Goal: Information Seeking & Learning: Learn about a topic

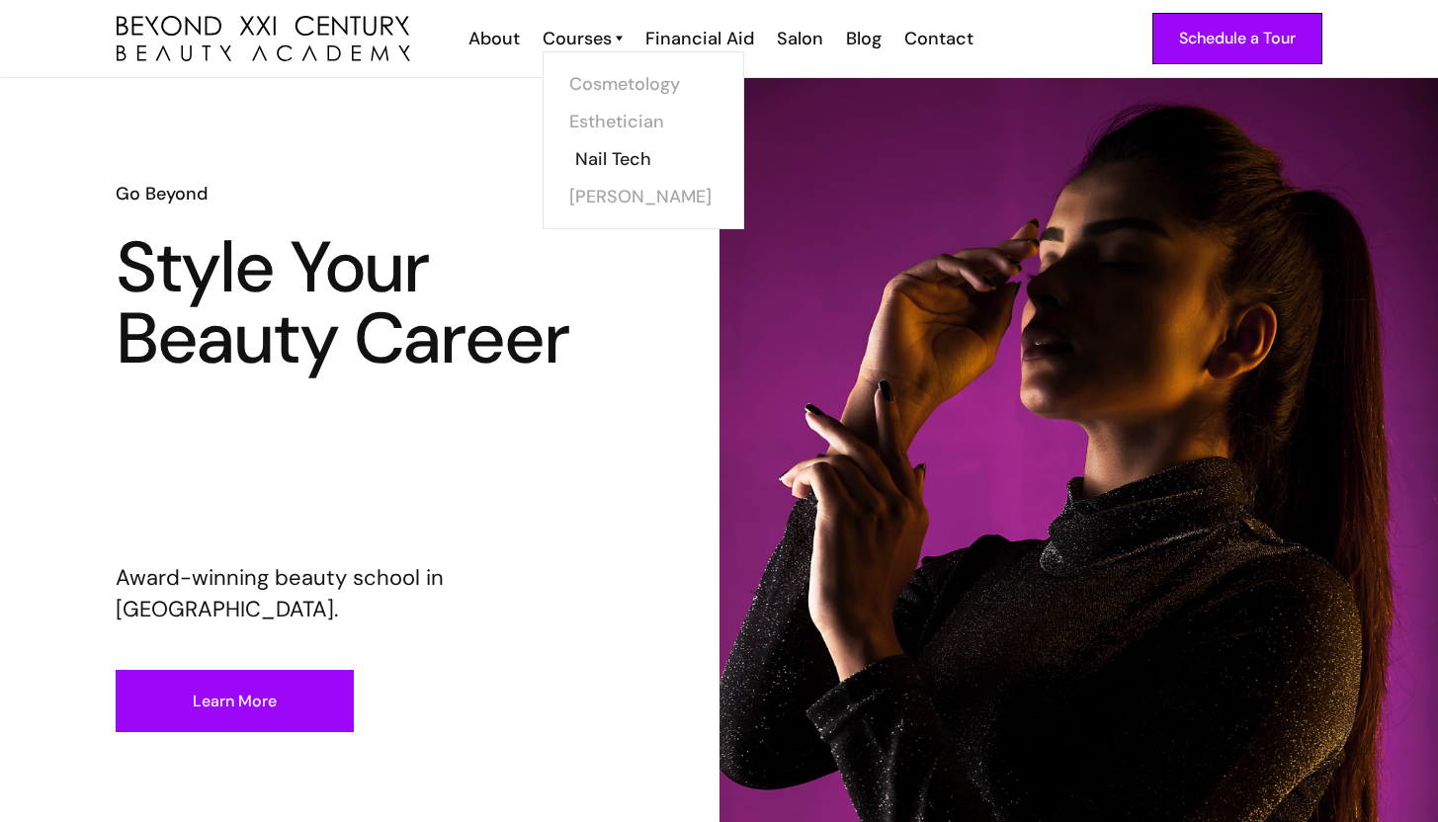
click at [635, 162] on link "Nail Tech" at bounding box center [649, 159] width 148 height 38
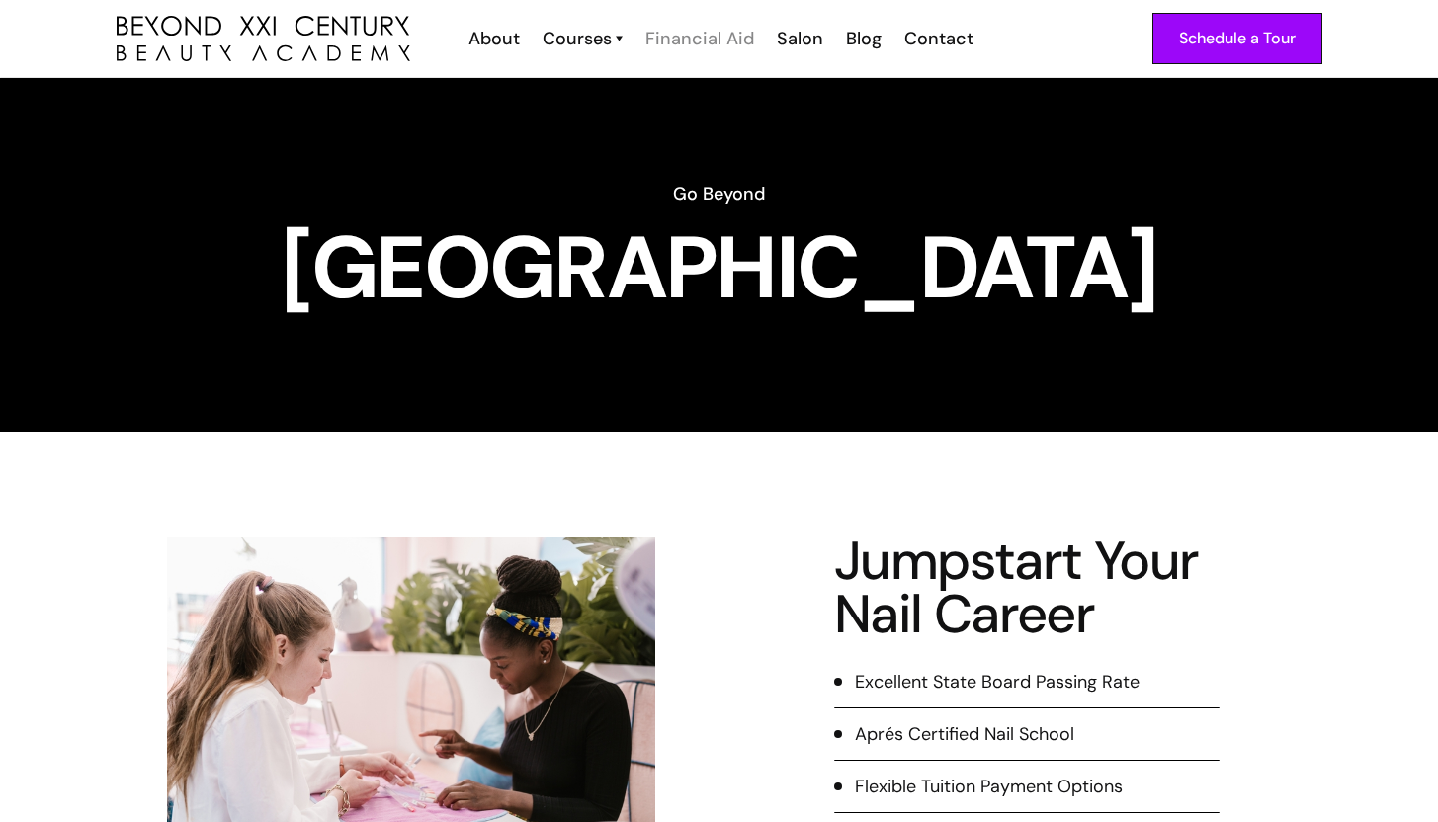
click at [684, 37] on div "Financial Aid" at bounding box center [699, 39] width 109 height 26
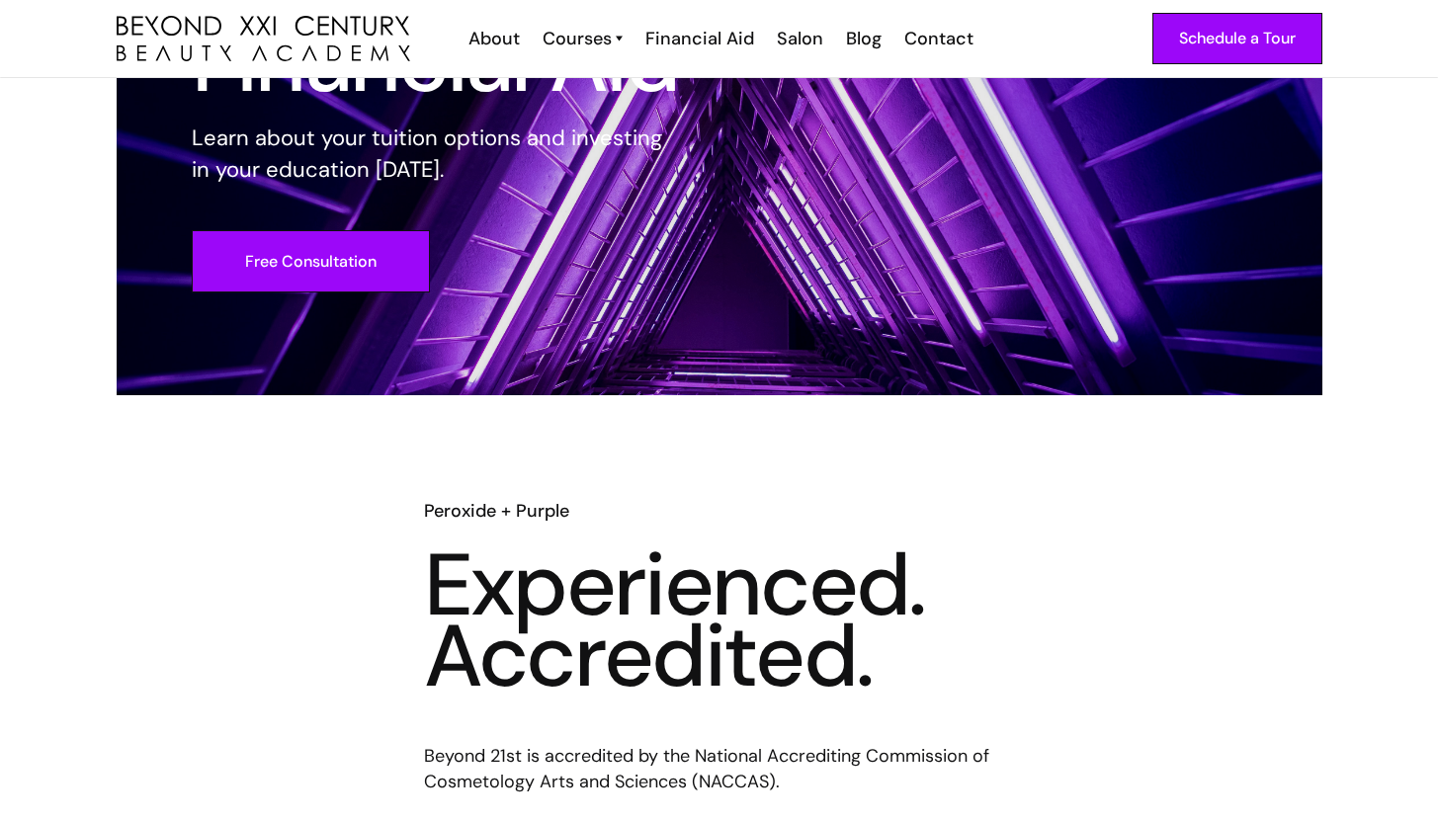
scroll to position [145, 0]
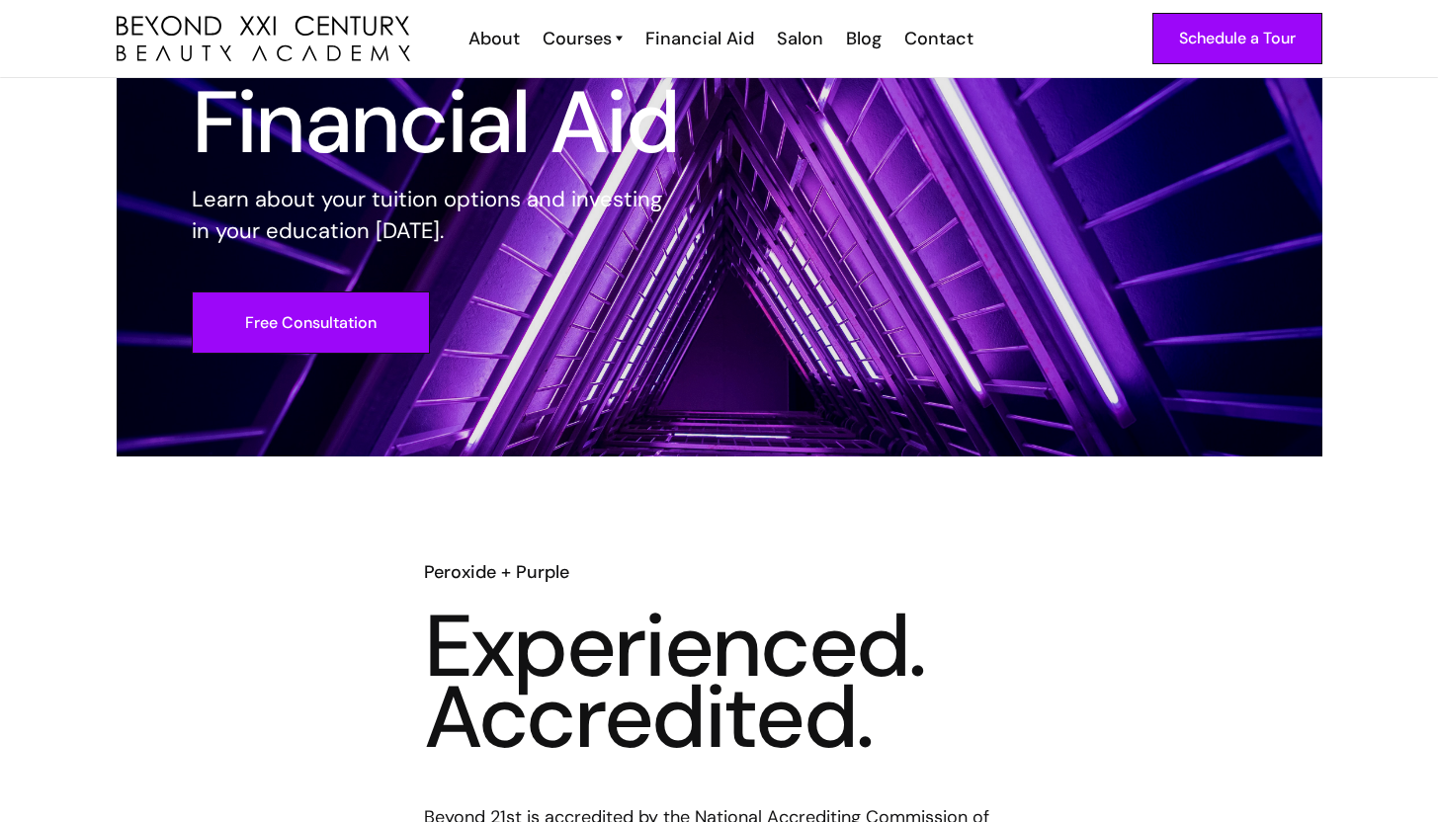
click at [500, 56] on div "Schedule a Tour About Cosmetology Esthetician Manicuring Barber Courses Cosmeto…" at bounding box center [720, 38] width 1206 height 77
click at [500, 44] on div "About" at bounding box center [494, 39] width 51 height 26
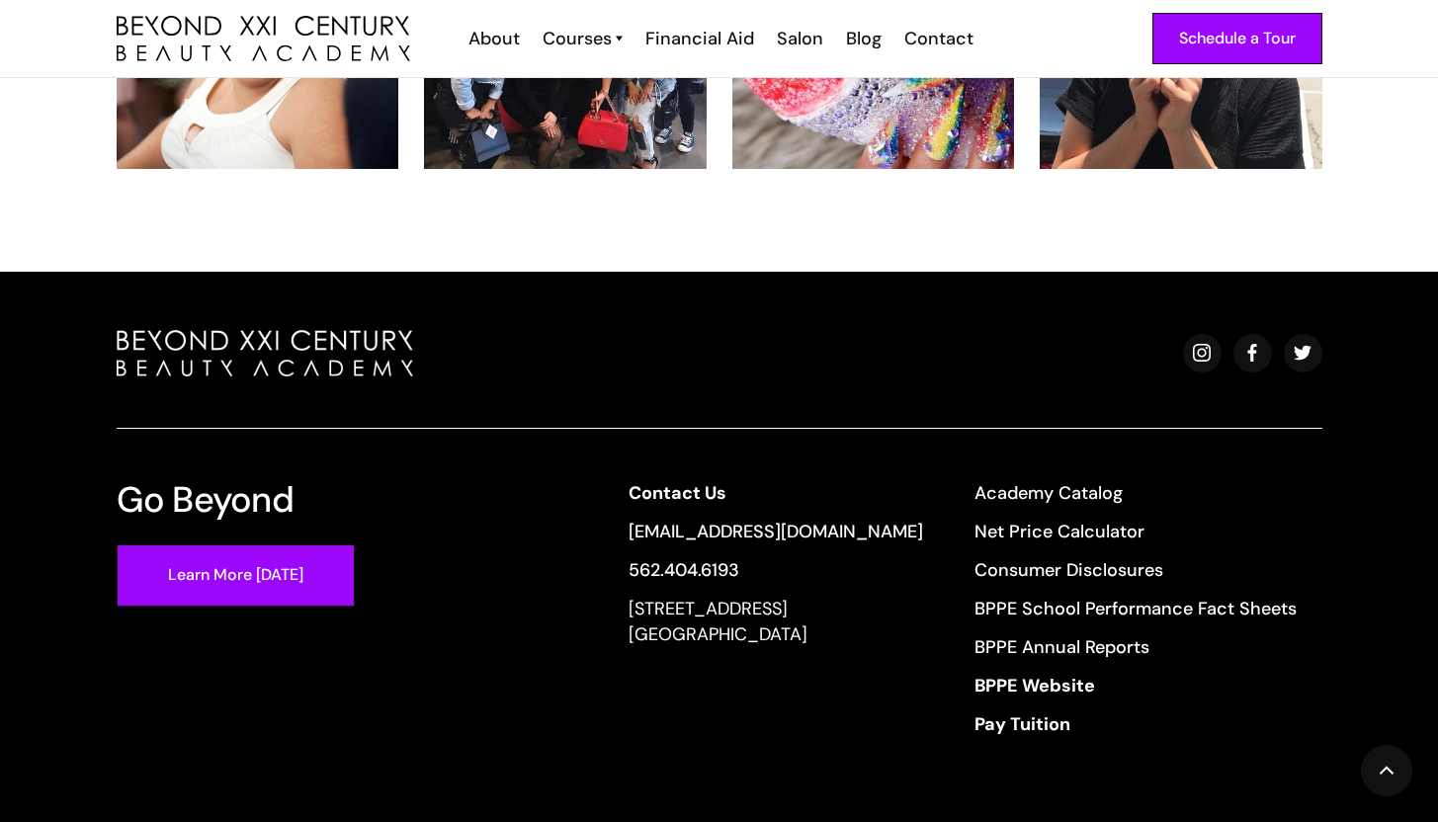
scroll to position [4272, 0]
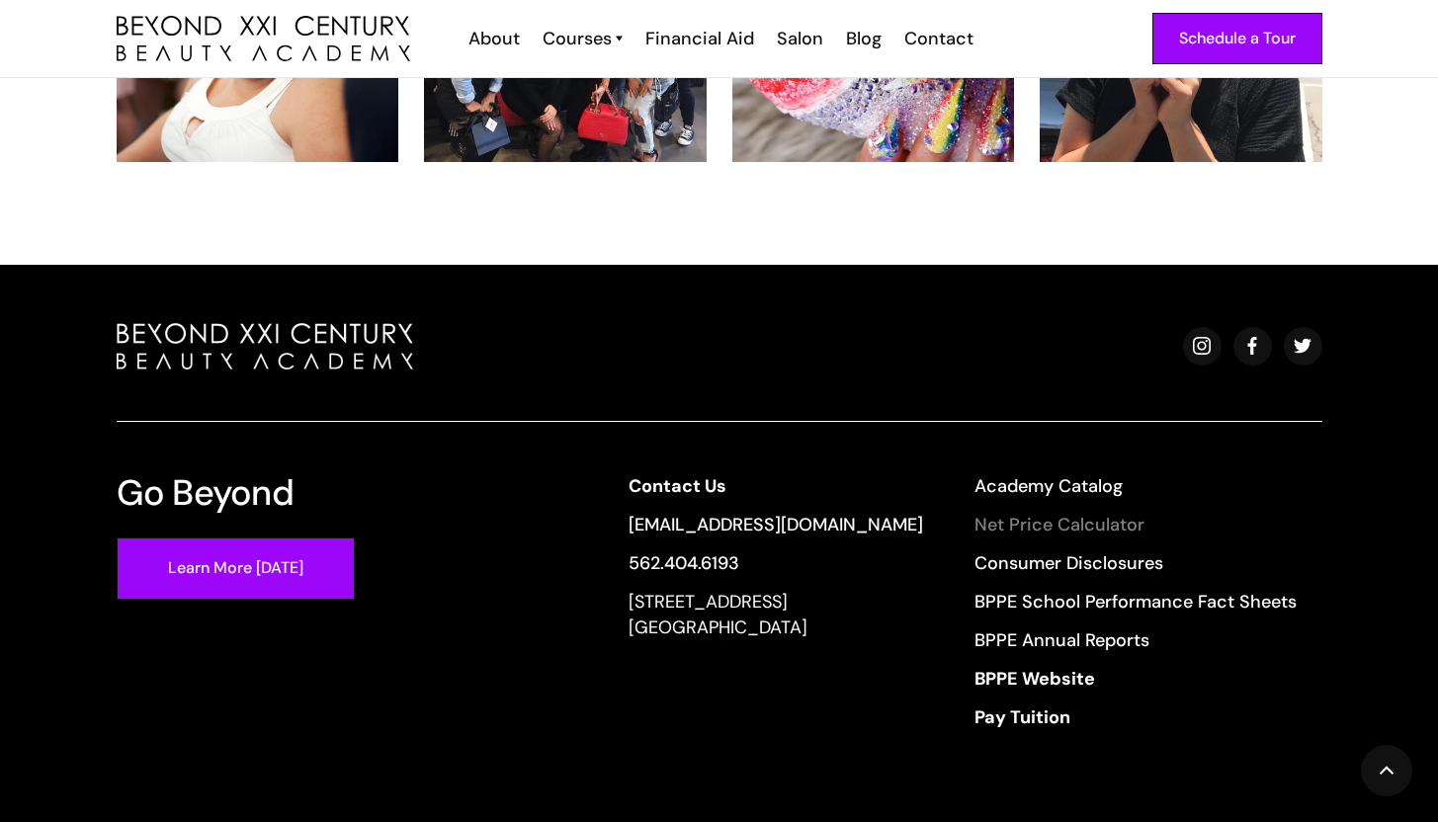
click at [1051, 512] on link "Net Price Calculator" at bounding box center [1136, 525] width 322 height 26
